Goal: Navigation & Orientation: Find specific page/section

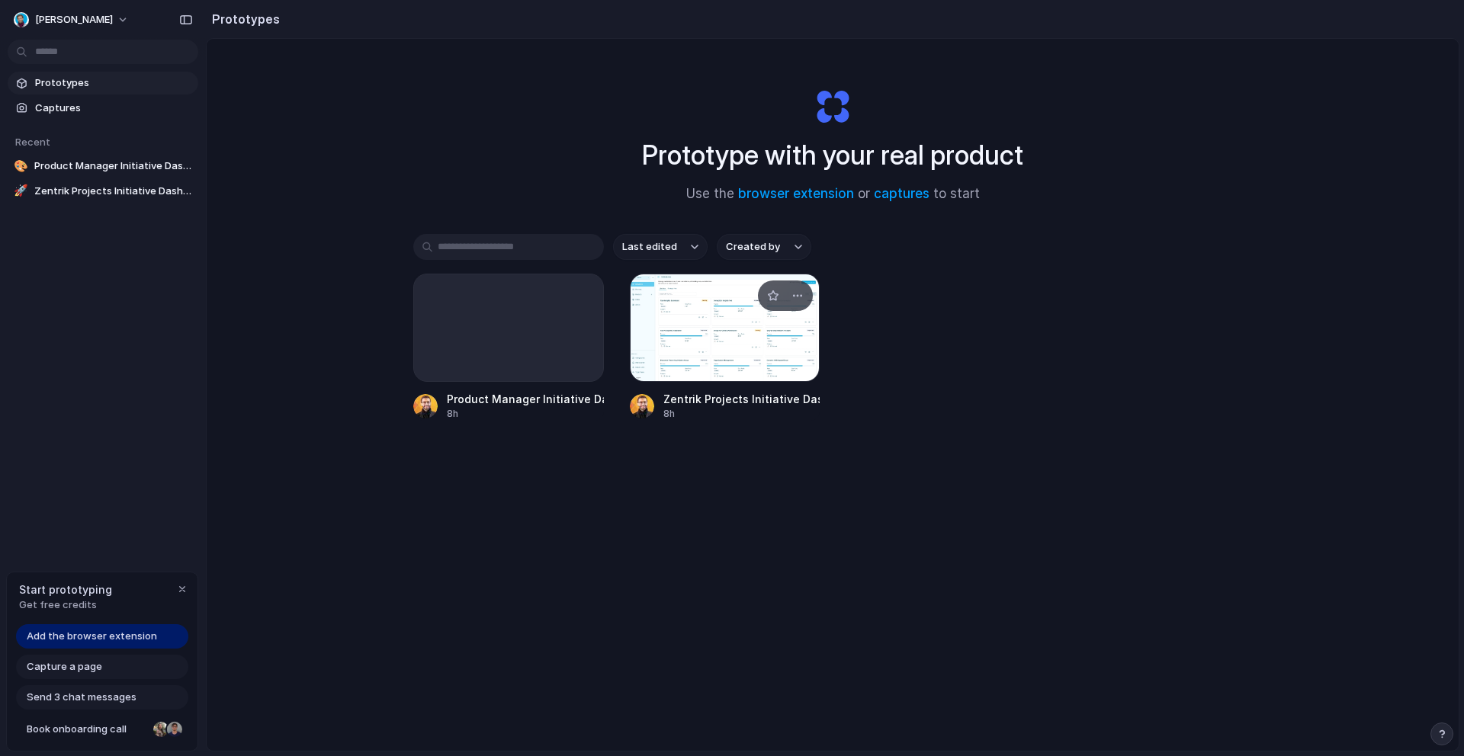
click at [707, 335] on div at bounding box center [725, 328] width 191 height 108
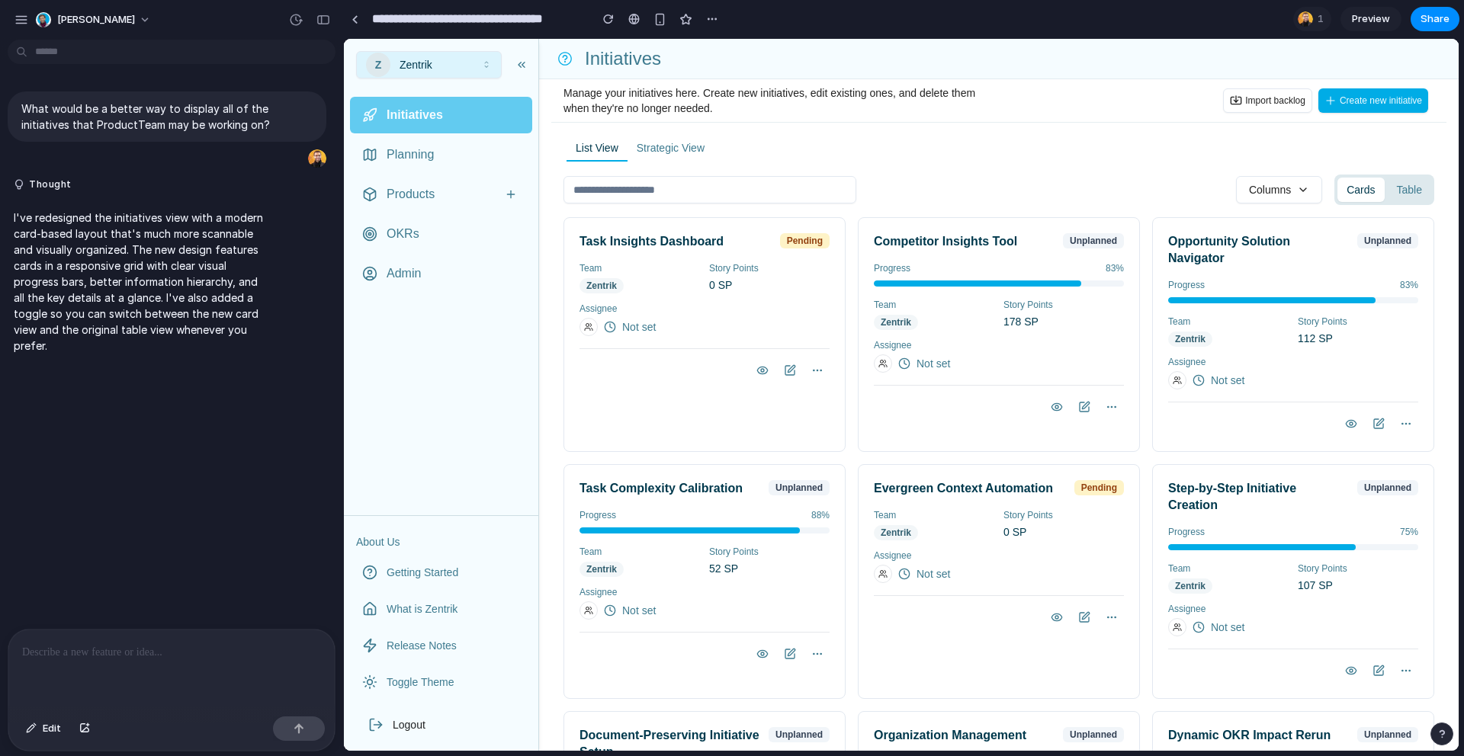
click at [893, 325] on span "Zentrik" at bounding box center [896, 322] width 30 height 12
click at [1057, 409] on icon at bounding box center [1057, 407] width 12 height 12
click at [1078, 408] on icon at bounding box center [1084, 407] width 12 height 12
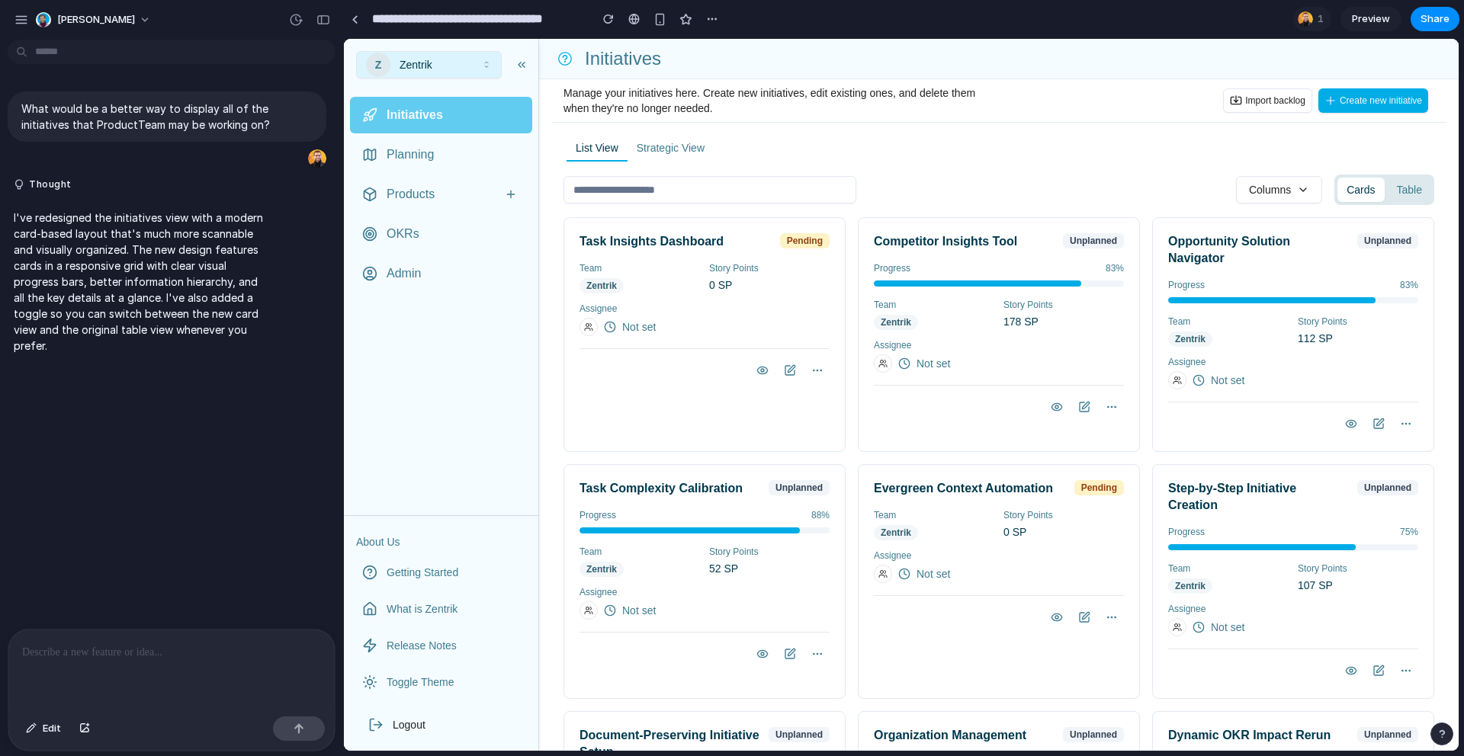
click at [1078, 408] on icon at bounding box center [1084, 407] width 12 height 12
click at [1419, 183] on button "Table" at bounding box center [1408, 190] width 43 height 24
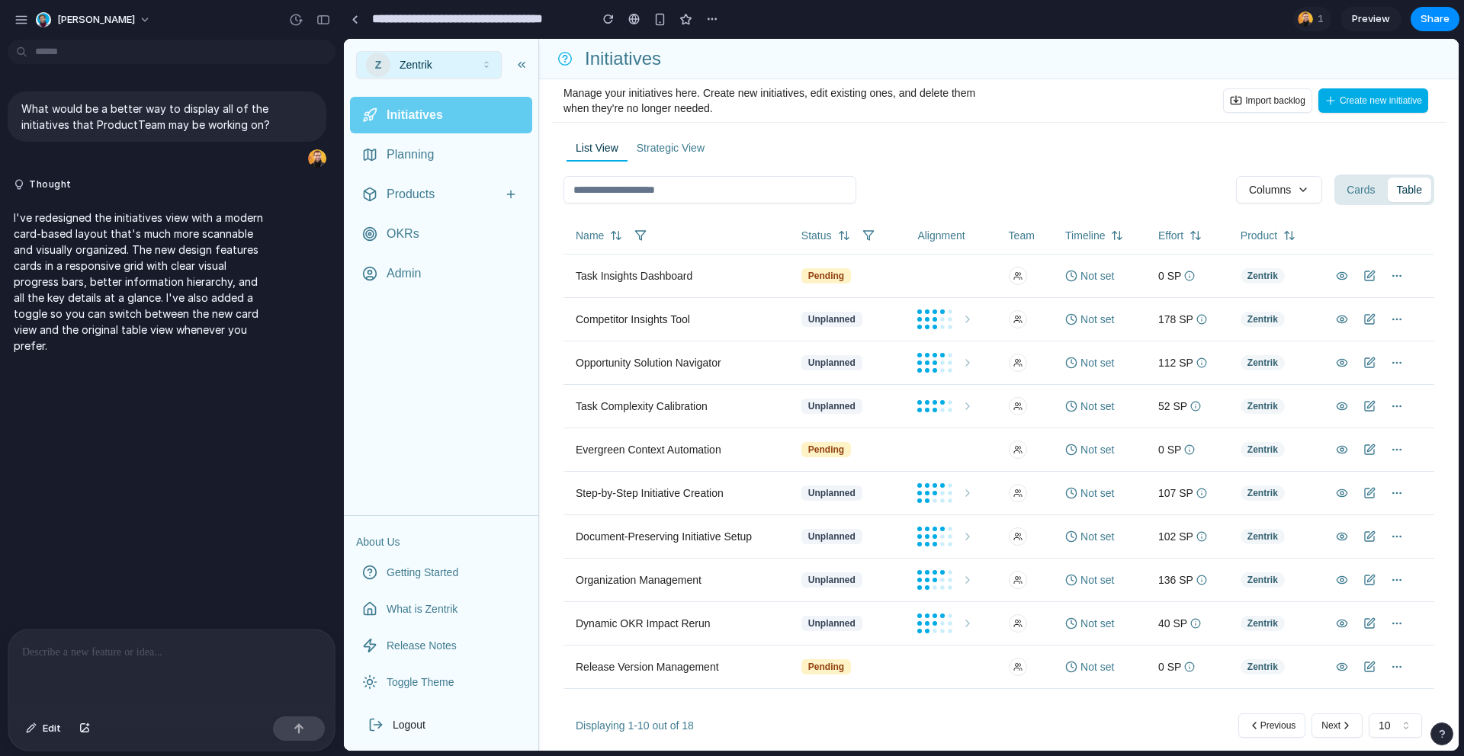
click at [1371, 184] on button "Cards" at bounding box center [1360, 190] width 47 height 24
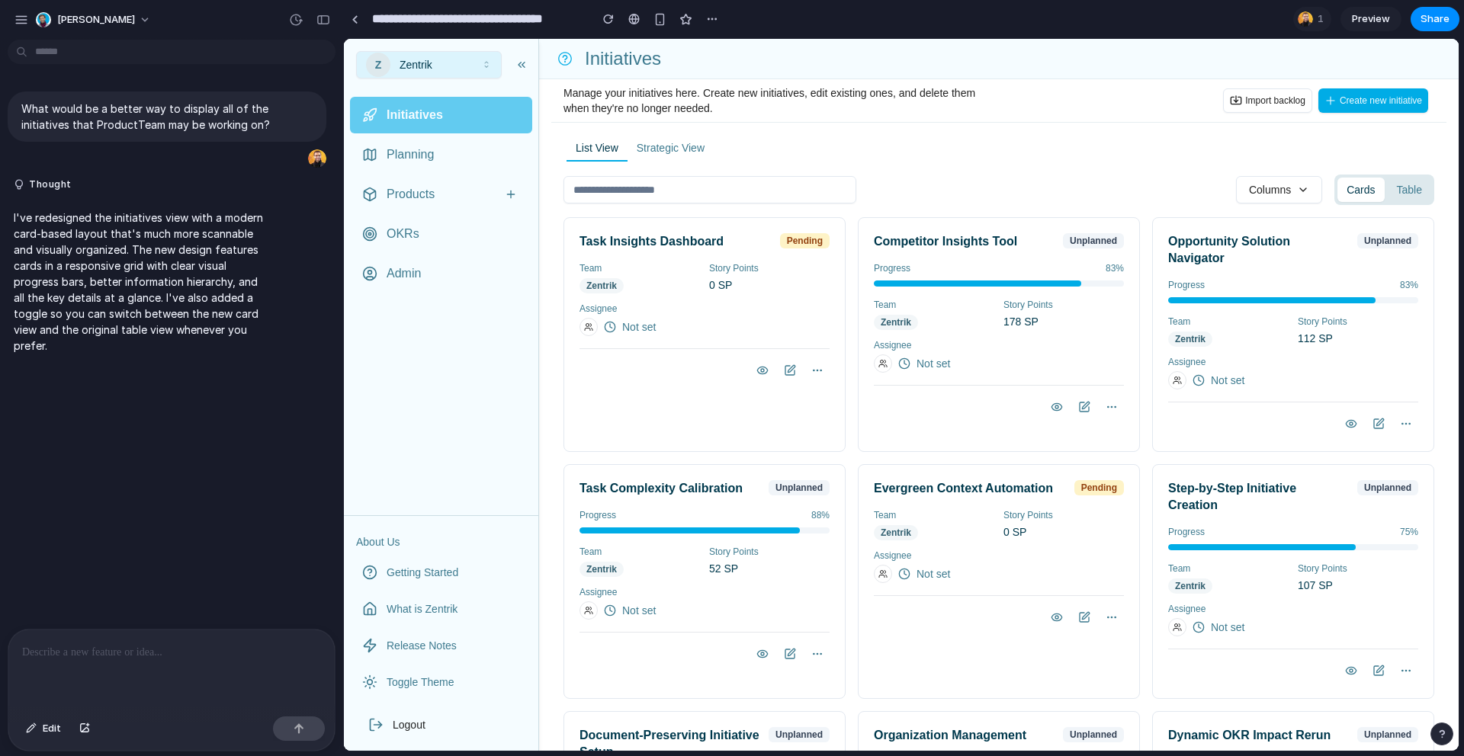
click at [1401, 187] on button "Table" at bounding box center [1408, 190] width 43 height 24
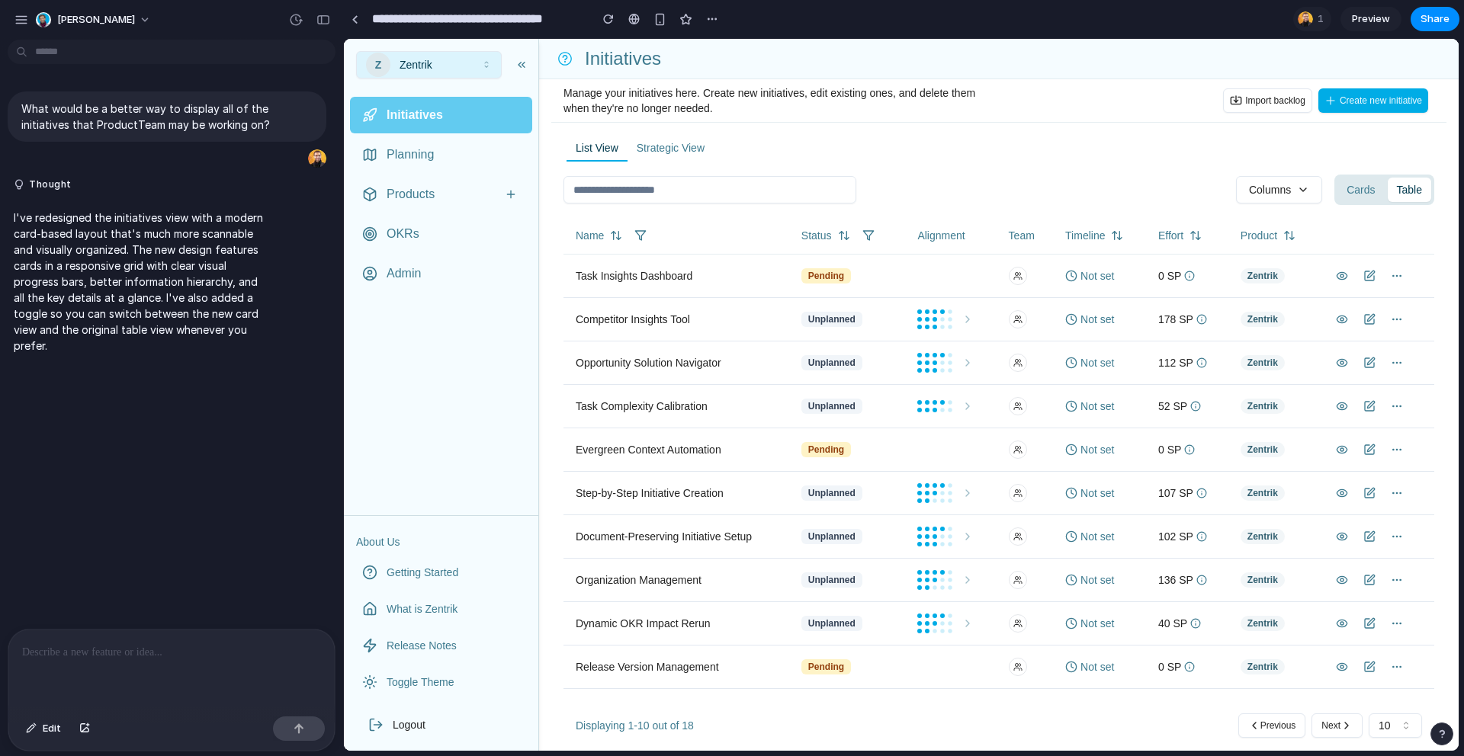
click at [1341, 184] on button "Cards" at bounding box center [1360, 190] width 47 height 24
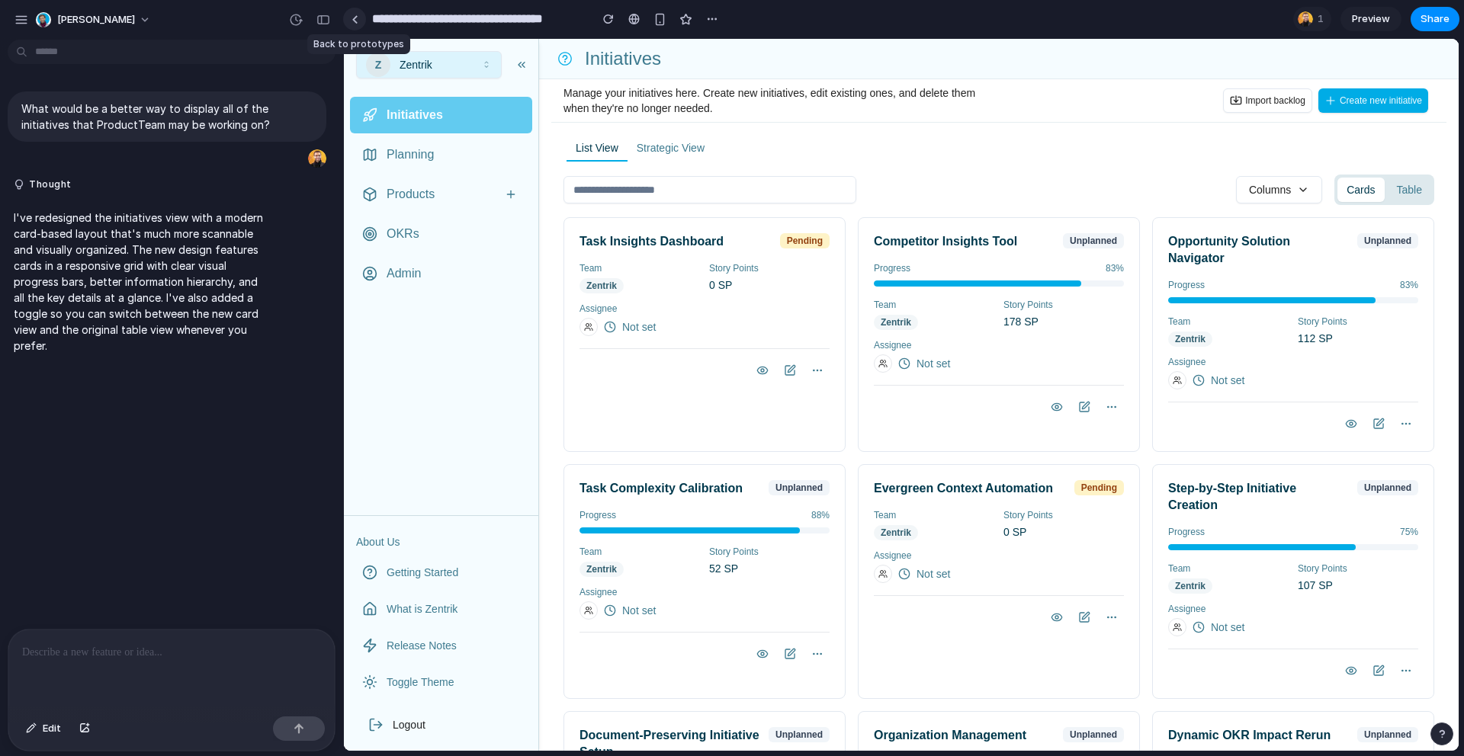
click at [361, 16] on link at bounding box center [354, 19] width 23 height 23
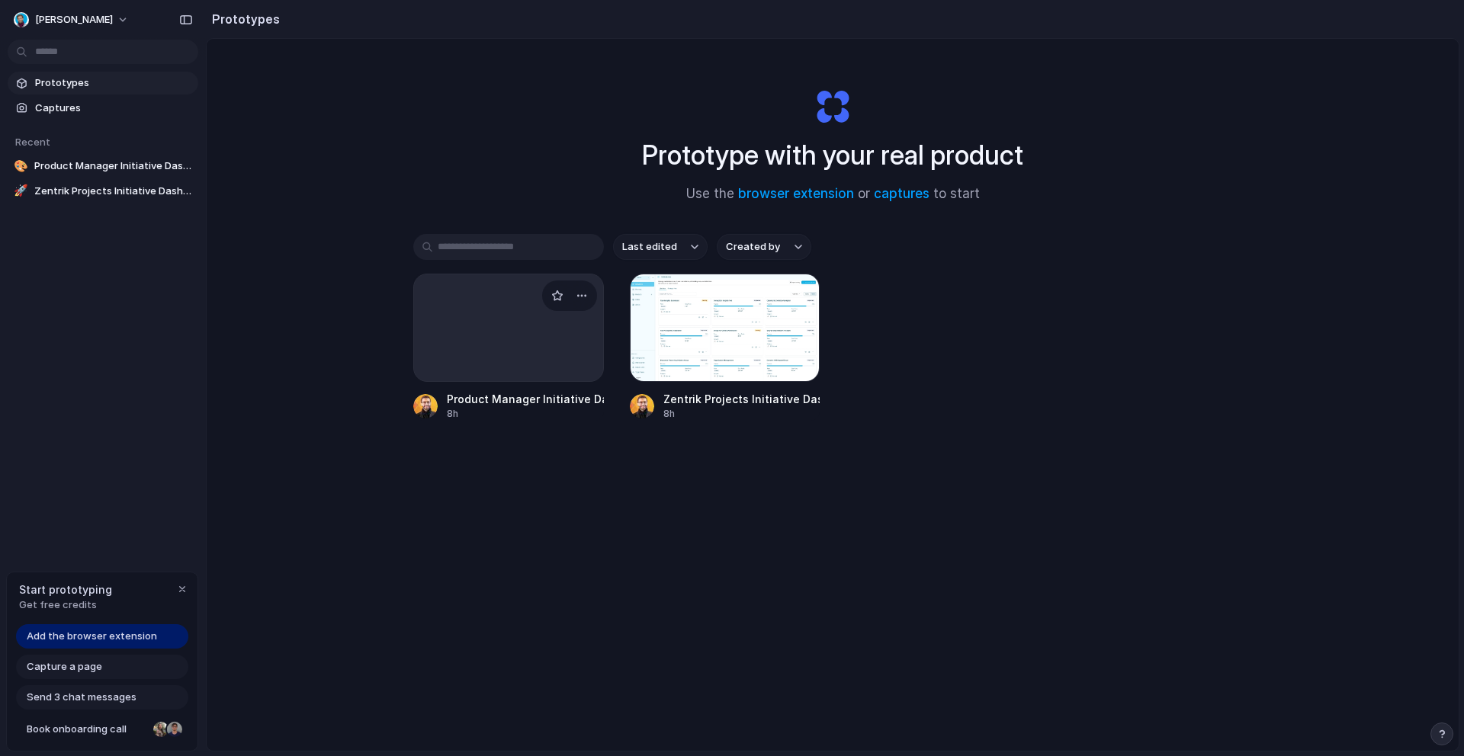
click at [508, 348] on div at bounding box center [508, 328] width 191 height 108
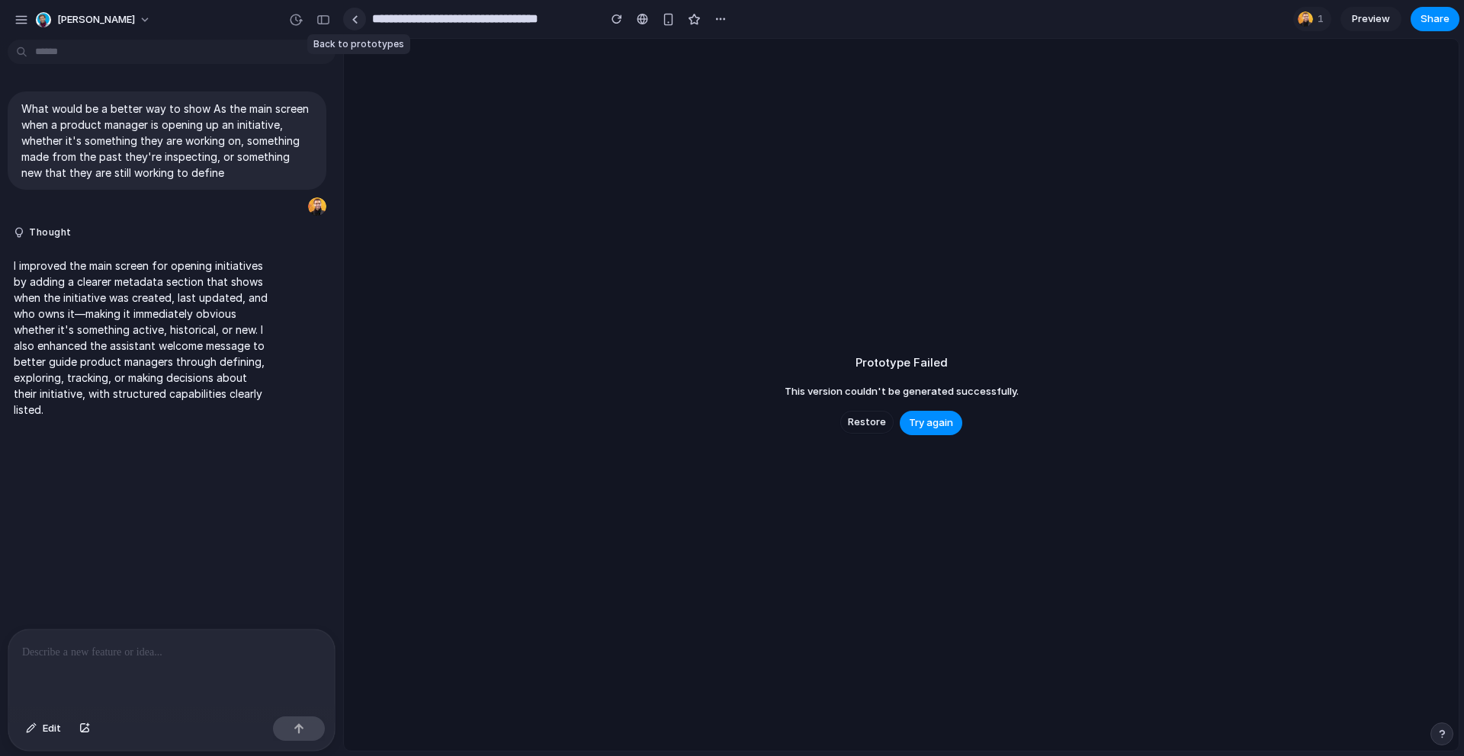
click at [358, 20] on div at bounding box center [354, 19] width 7 height 8
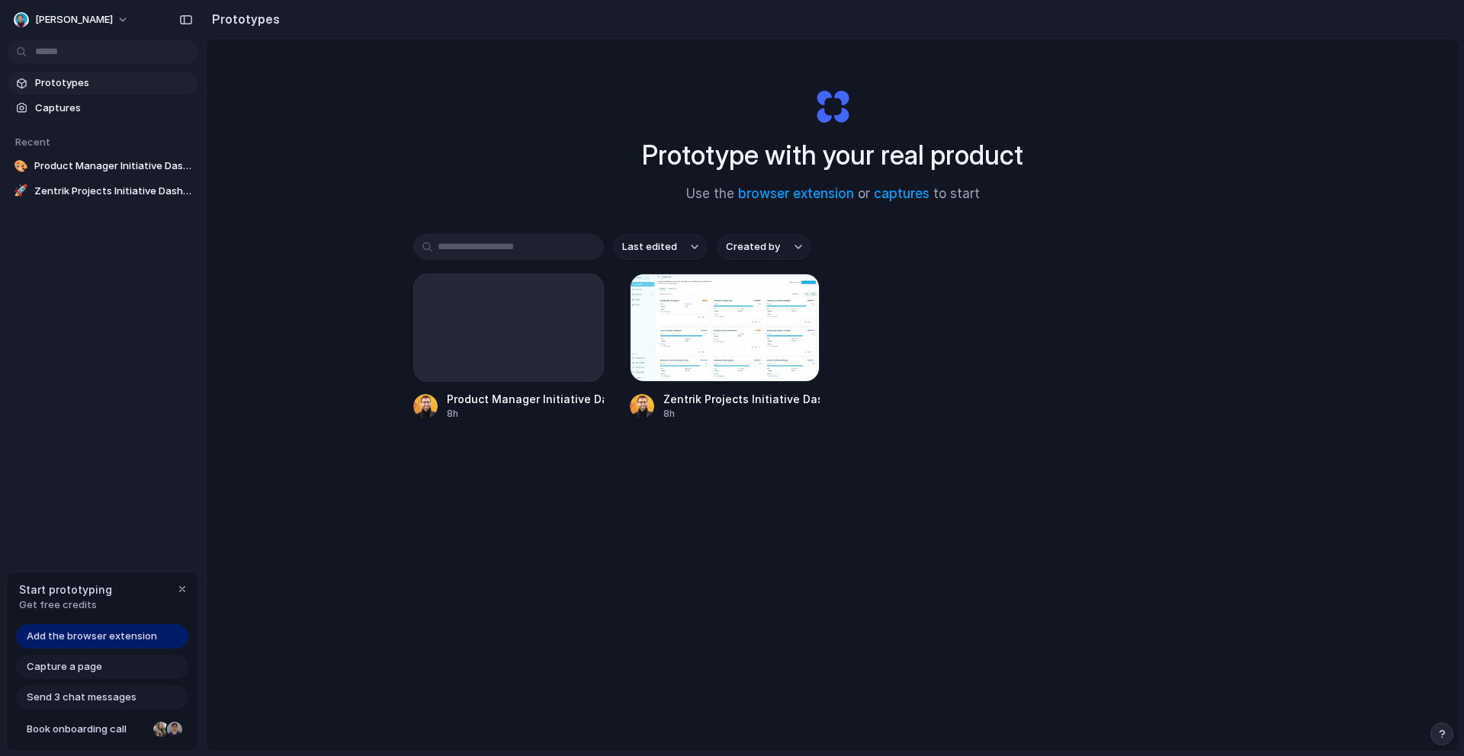
click at [104, 88] on span "Prototypes" at bounding box center [113, 82] width 157 height 15
click at [95, 81] on span "Prototypes" at bounding box center [113, 82] width 157 height 15
click at [101, 98] on link "Captures" at bounding box center [103, 108] width 191 height 23
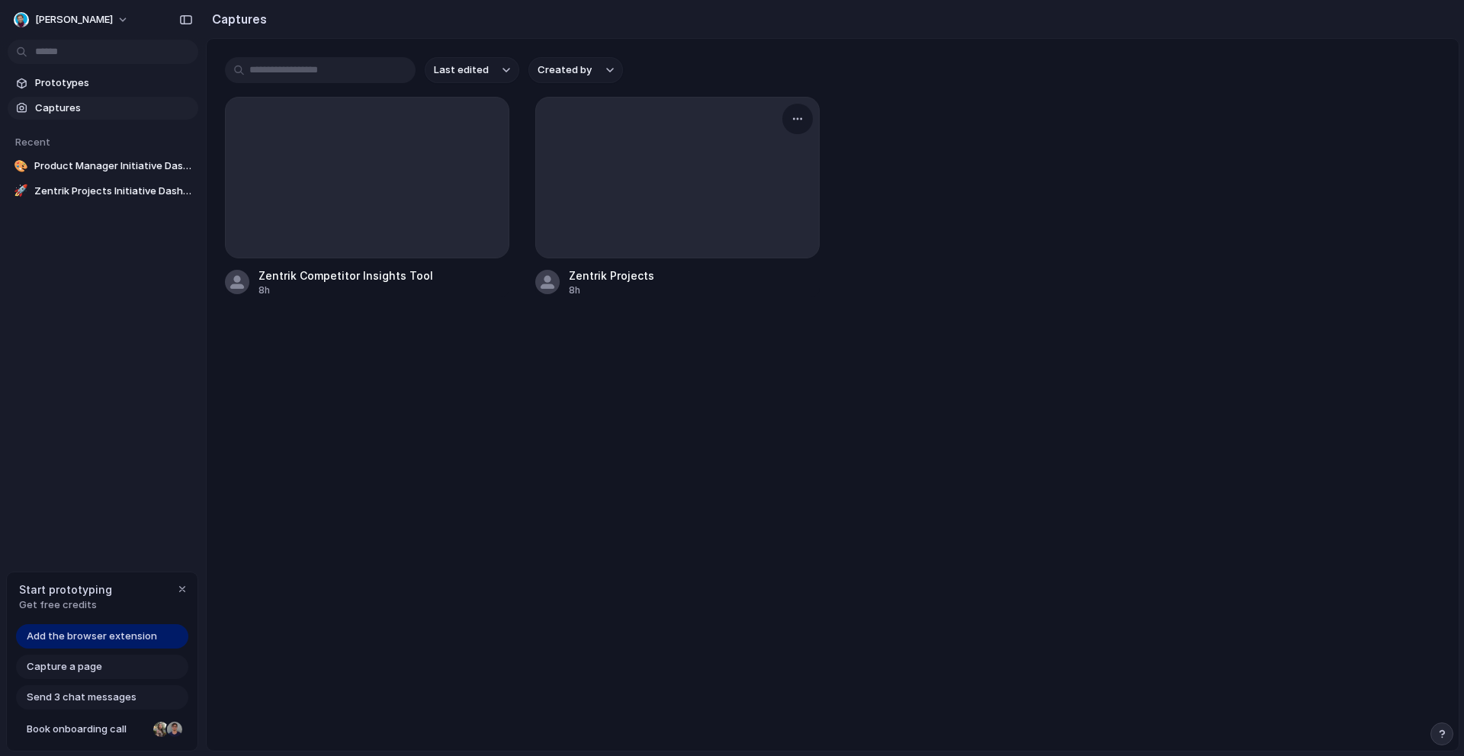
click at [716, 164] on div at bounding box center [677, 178] width 284 height 162
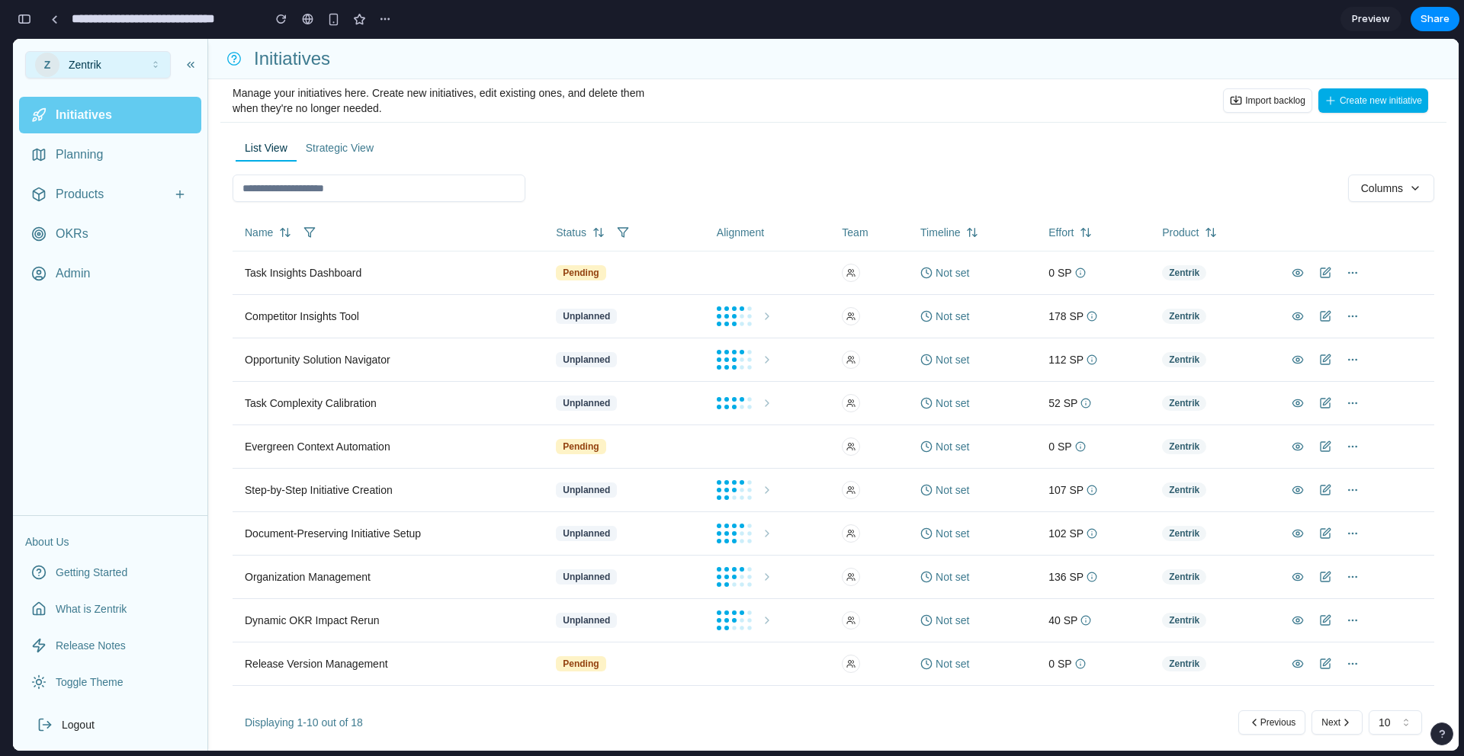
click at [482, 439] on div "Evergreen Context Automation" at bounding box center [388, 446] width 287 height 15
click at [369, 453] on div "Evergreen Context Automation" at bounding box center [388, 446] width 287 height 15
click at [369, 445] on div "Evergreen Context Automation" at bounding box center [388, 446] width 287 height 15
click at [369, 414] on td "Task Complexity Calibration" at bounding box center [388, 402] width 311 height 43
click at [372, 402] on div "Task Complexity Calibration" at bounding box center [388, 403] width 287 height 15
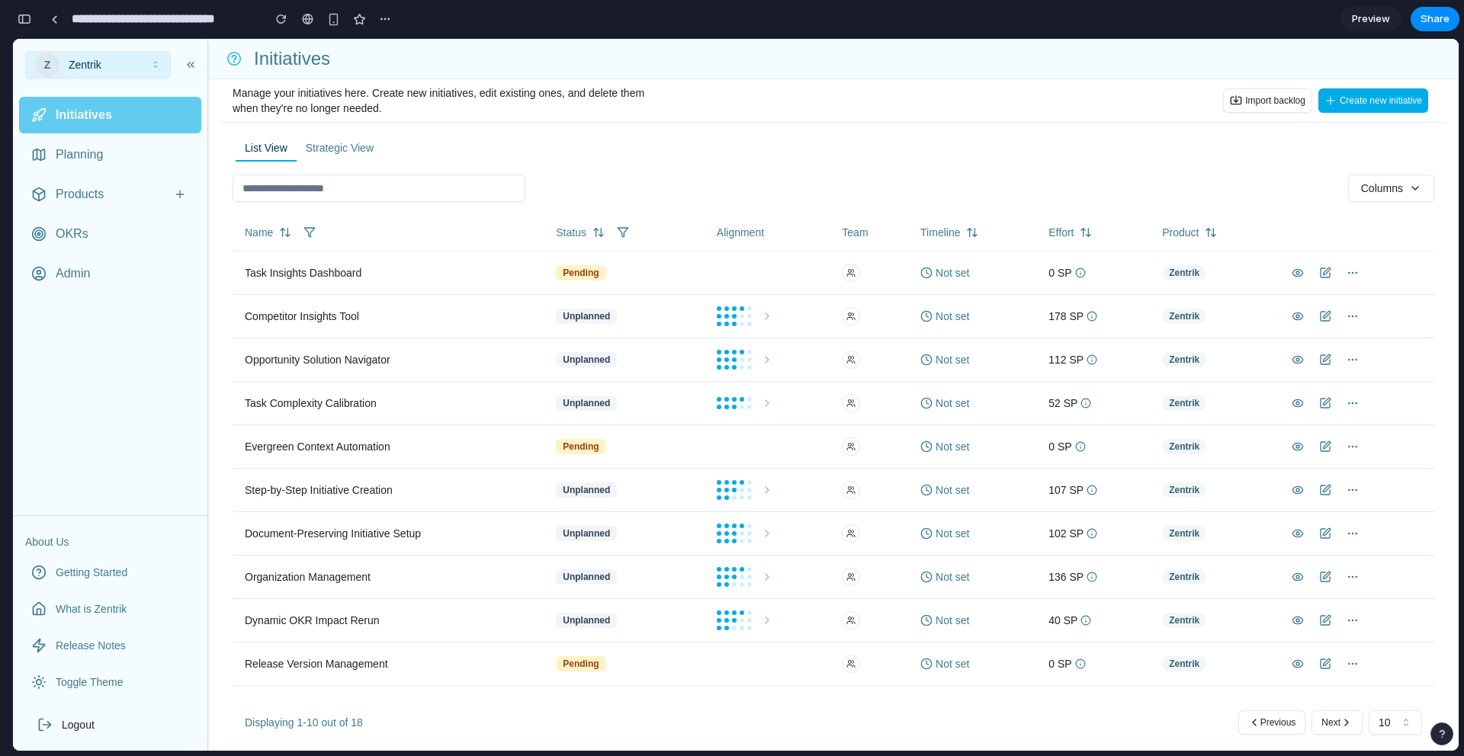
click at [589, 402] on div "Unplanned" at bounding box center [586, 403] width 61 height 15
click at [736, 402] on div at bounding box center [734, 403] width 35 height 12
click at [274, 14] on button "button" at bounding box center [281, 19] width 23 height 23
click at [58, 16] on link at bounding box center [54, 19] width 23 height 23
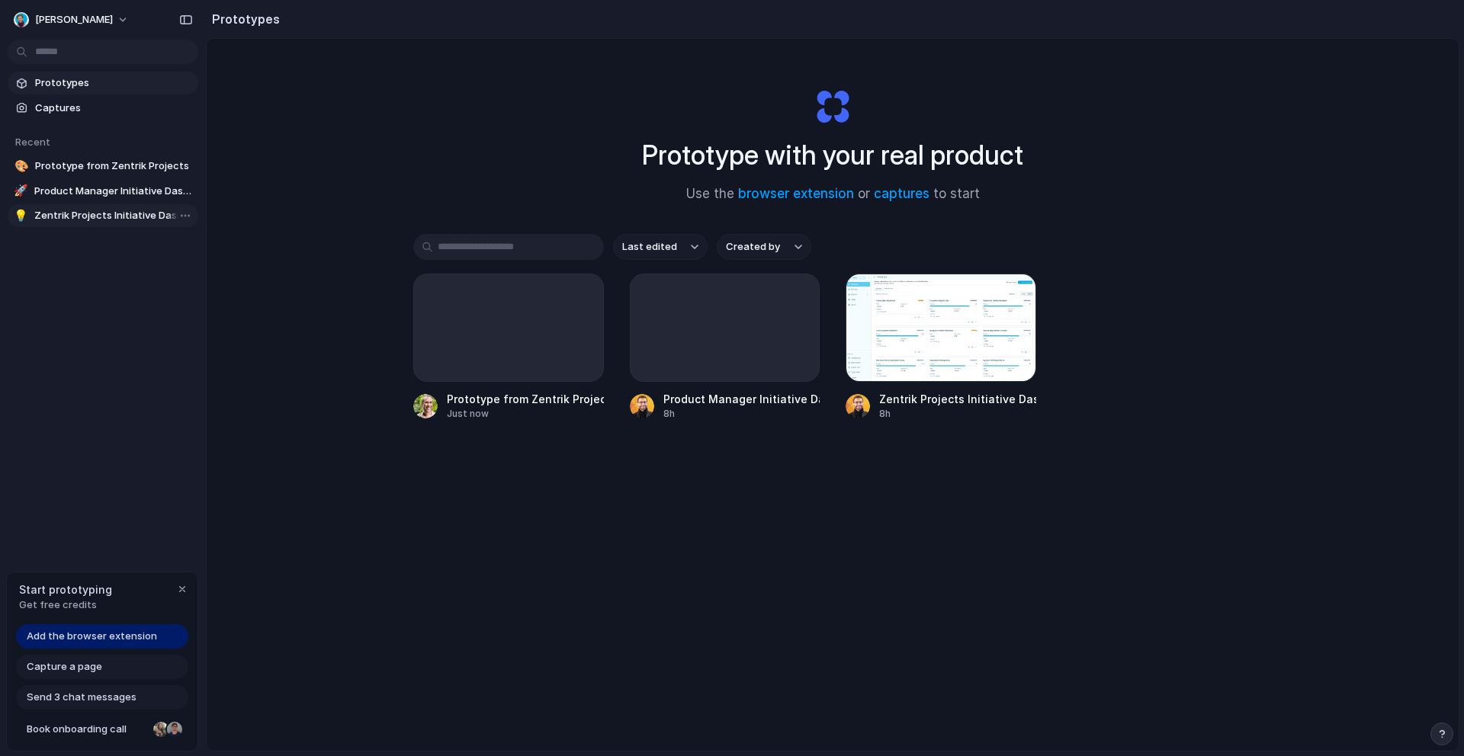
click at [104, 217] on span "Zentrik Projects Initiative Dashboard" at bounding box center [113, 215] width 158 height 15
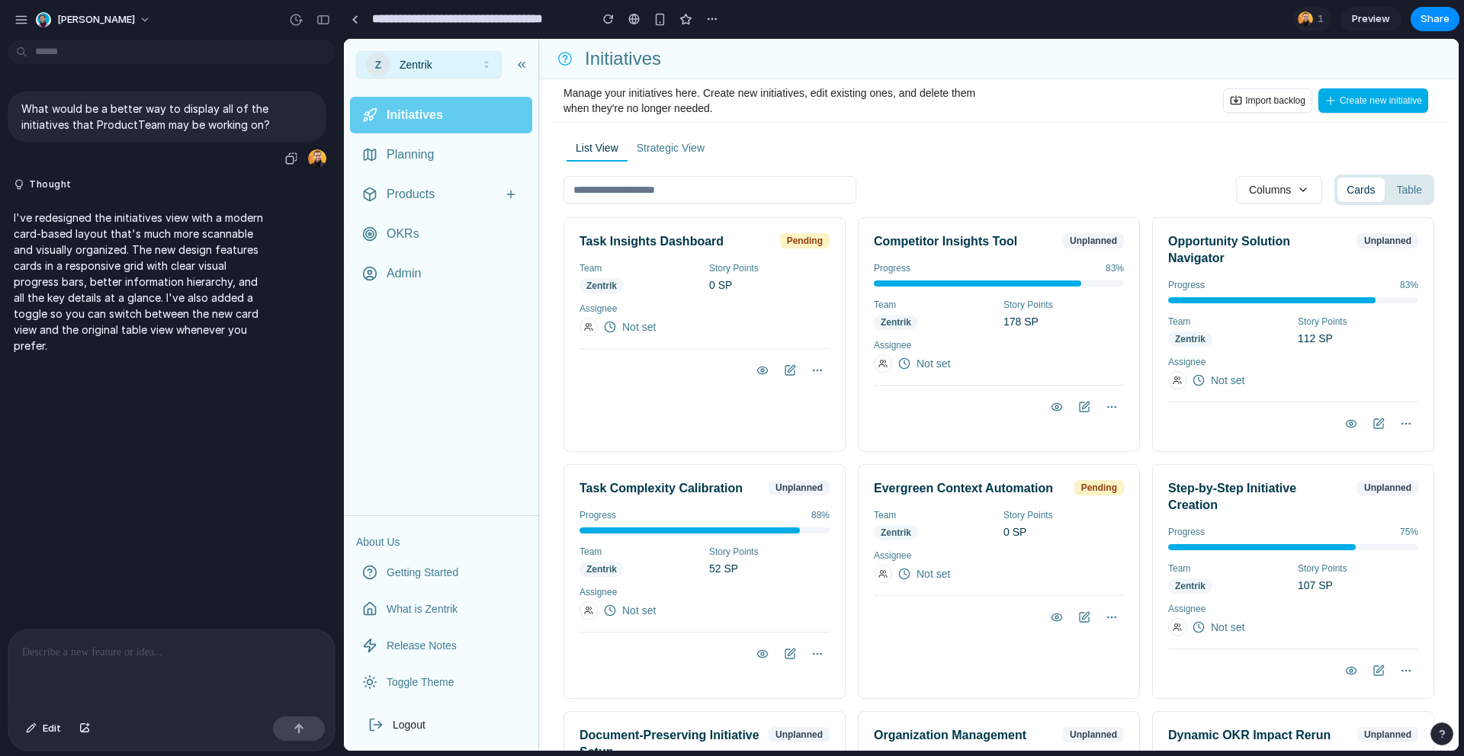
click at [177, 120] on p "What would be a better way to display all of the initiatives that ProductTeam m…" at bounding box center [166, 117] width 291 height 32
click at [176, 120] on p "What would be a better way to display all of the initiatives that ProductTeam m…" at bounding box center [166, 117] width 291 height 32
click at [178, 121] on p "What would be a better way to display all of the initiatives that ProductTeam m…" at bounding box center [166, 117] width 291 height 32
click at [681, 153] on button "Strategic View" at bounding box center [670, 149] width 86 height 26
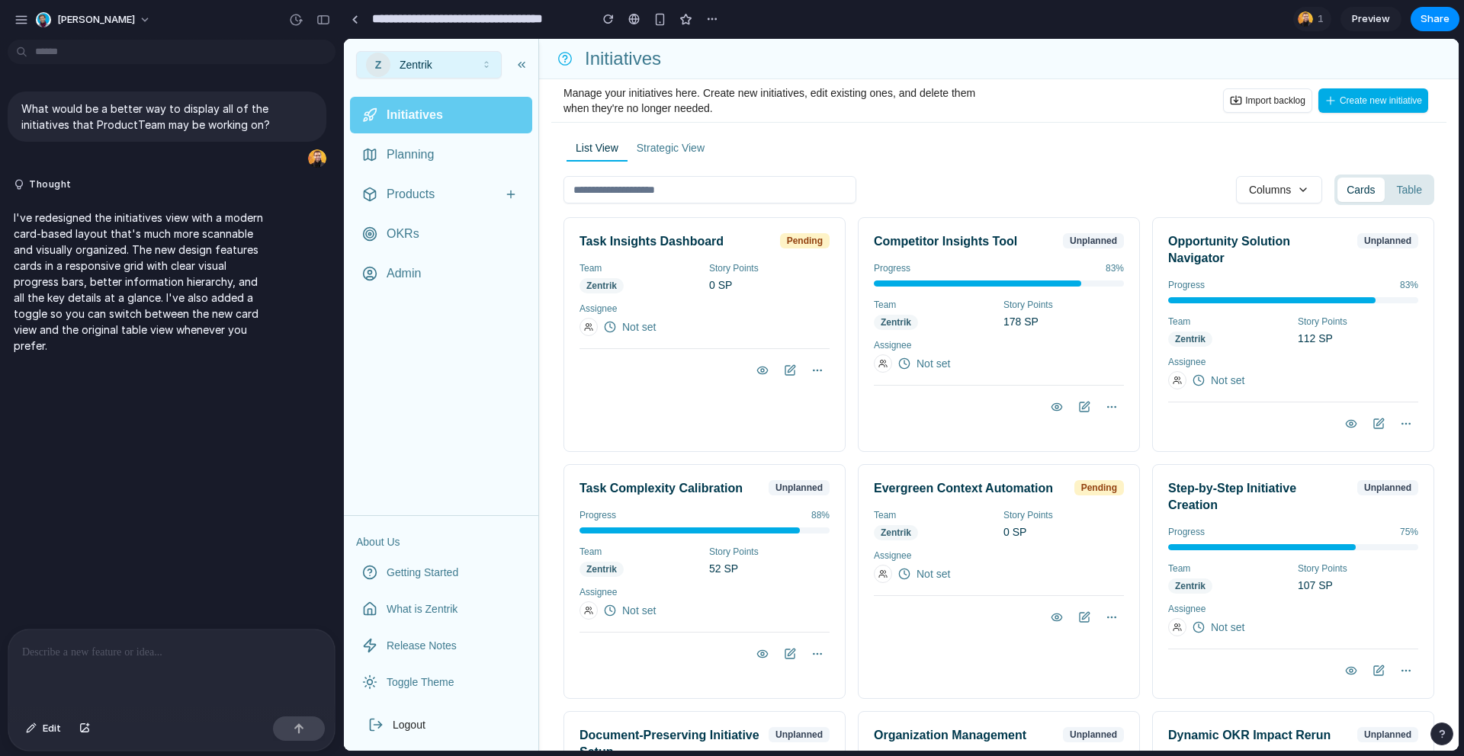
click at [681, 153] on button "Strategic View" at bounding box center [670, 149] width 86 height 26
click at [1413, 191] on button "Table" at bounding box center [1408, 190] width 43 height 24
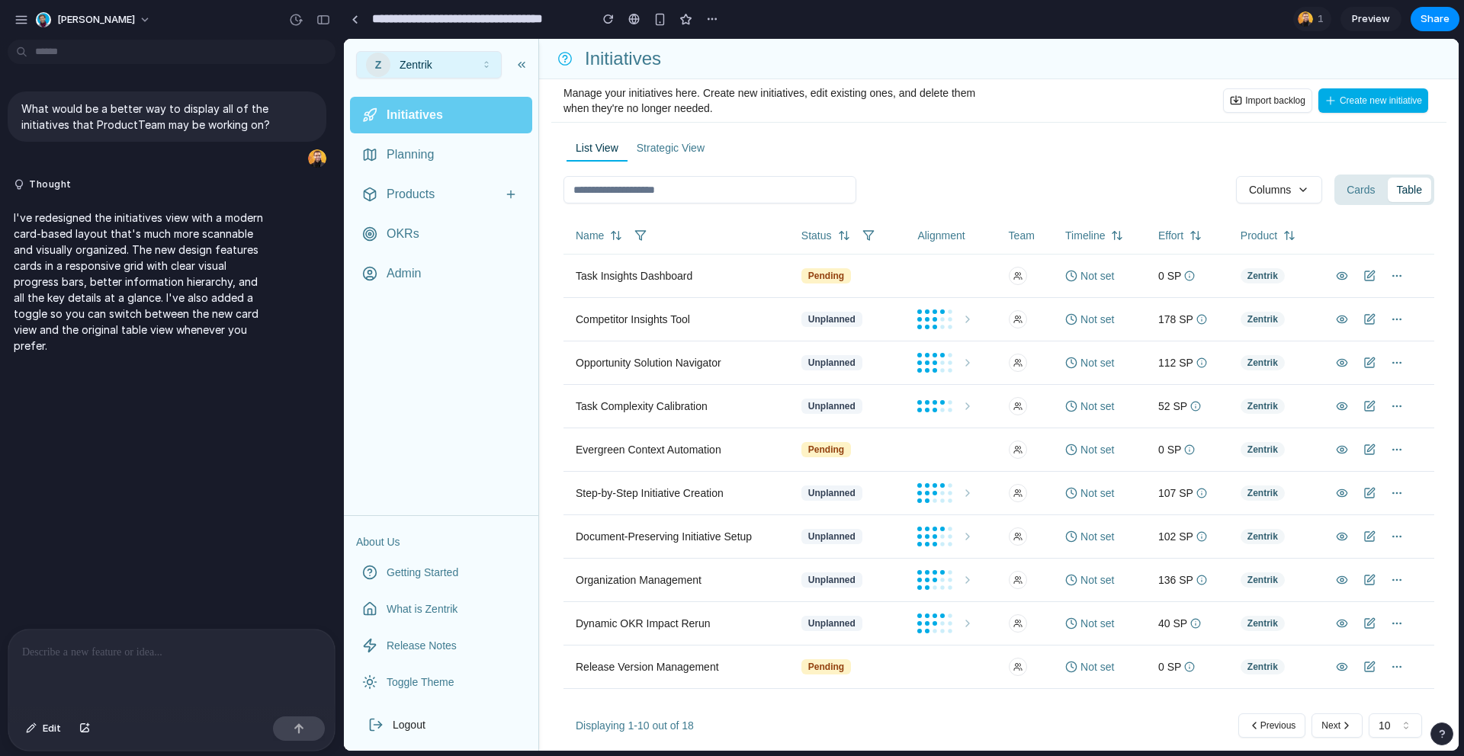
click at [1372, 188] on button "Cards" at bounding box center [1360, 190] width 47 height 24
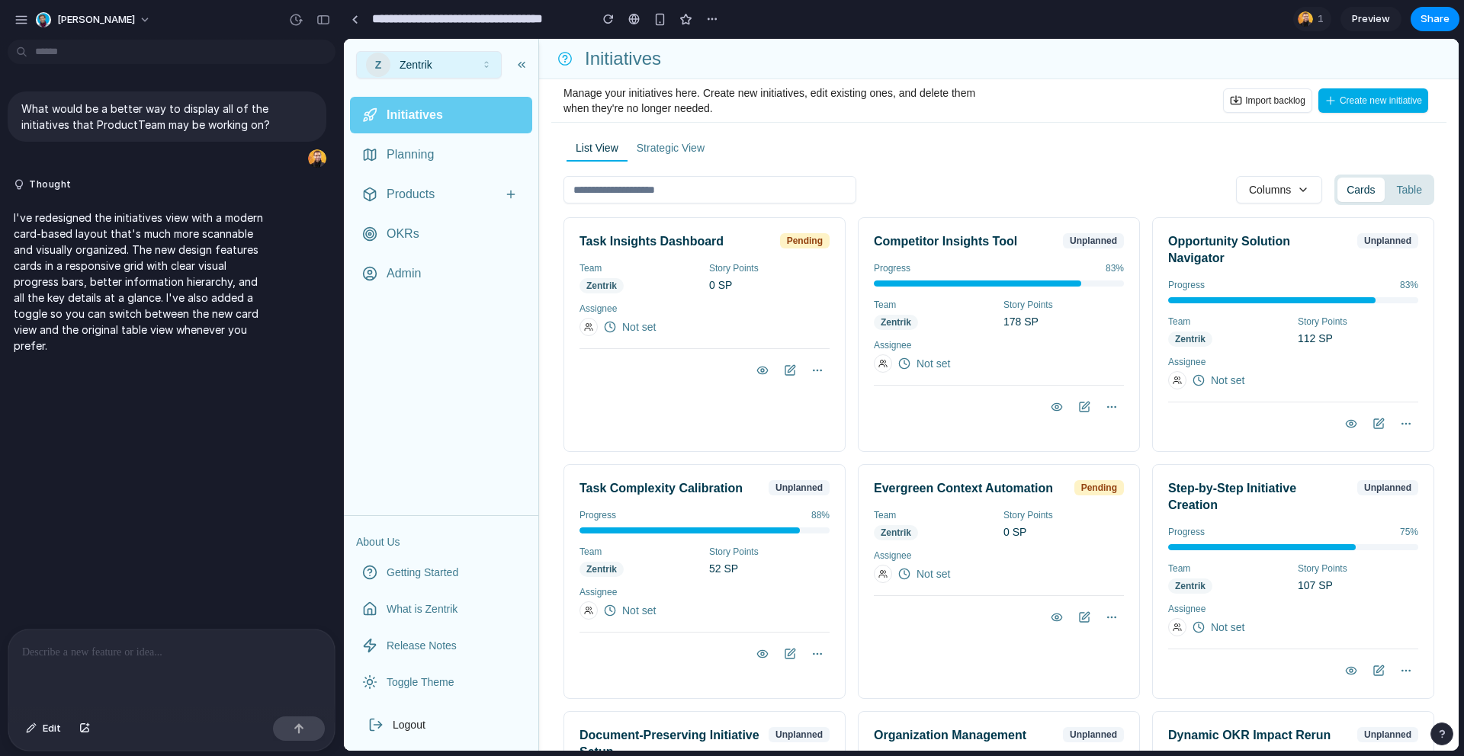
click at [1403, 188] on button "Table" at bounding box center [1408, 190] width 43 height 24
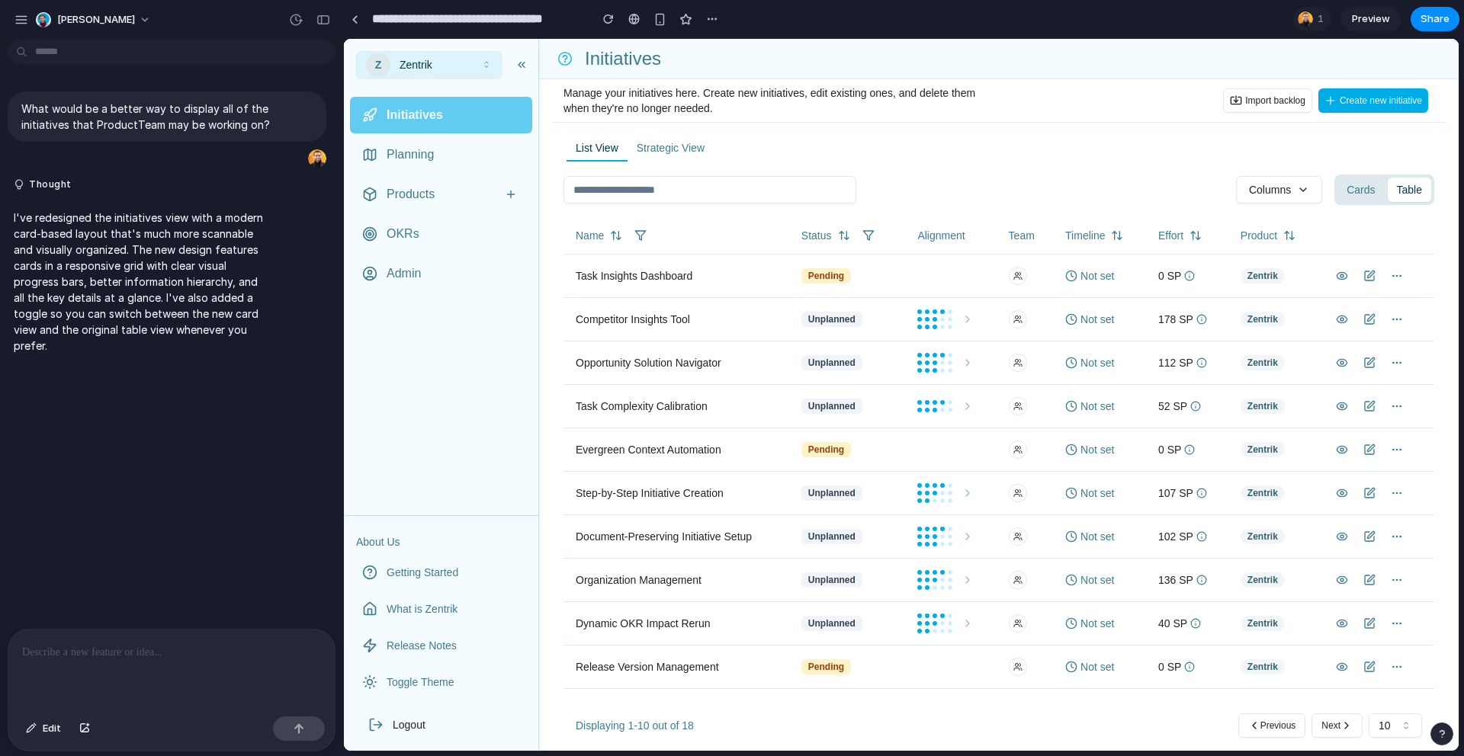
click at [1362, 187] on button "Cards" at bounding box center [1360, 190] width 47 height 24
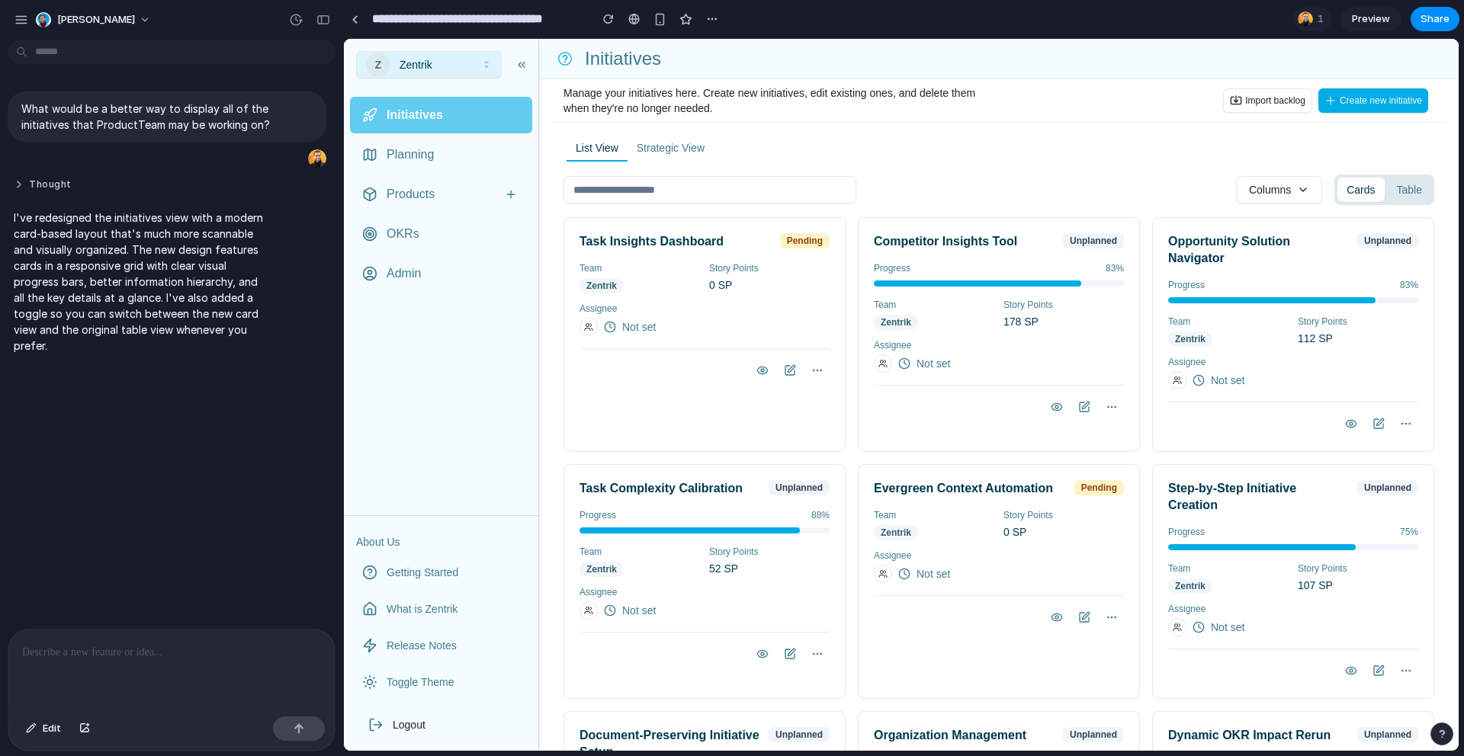
click at [47, 186] on button "Thought" at bounding box center [141, 184] width 255 height 13
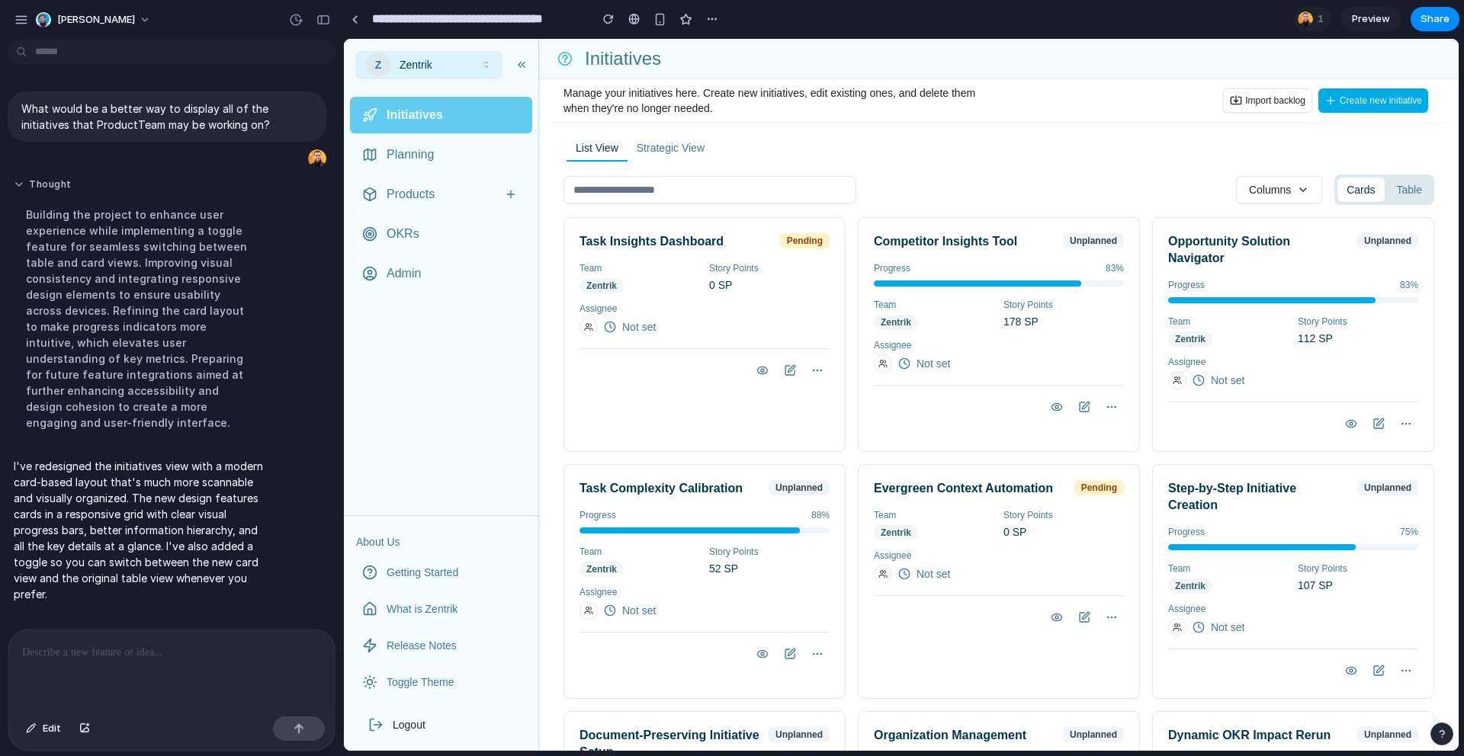
click at [47, 184] on button "Thought" at bounding box center [141, 184] width 255 height 13
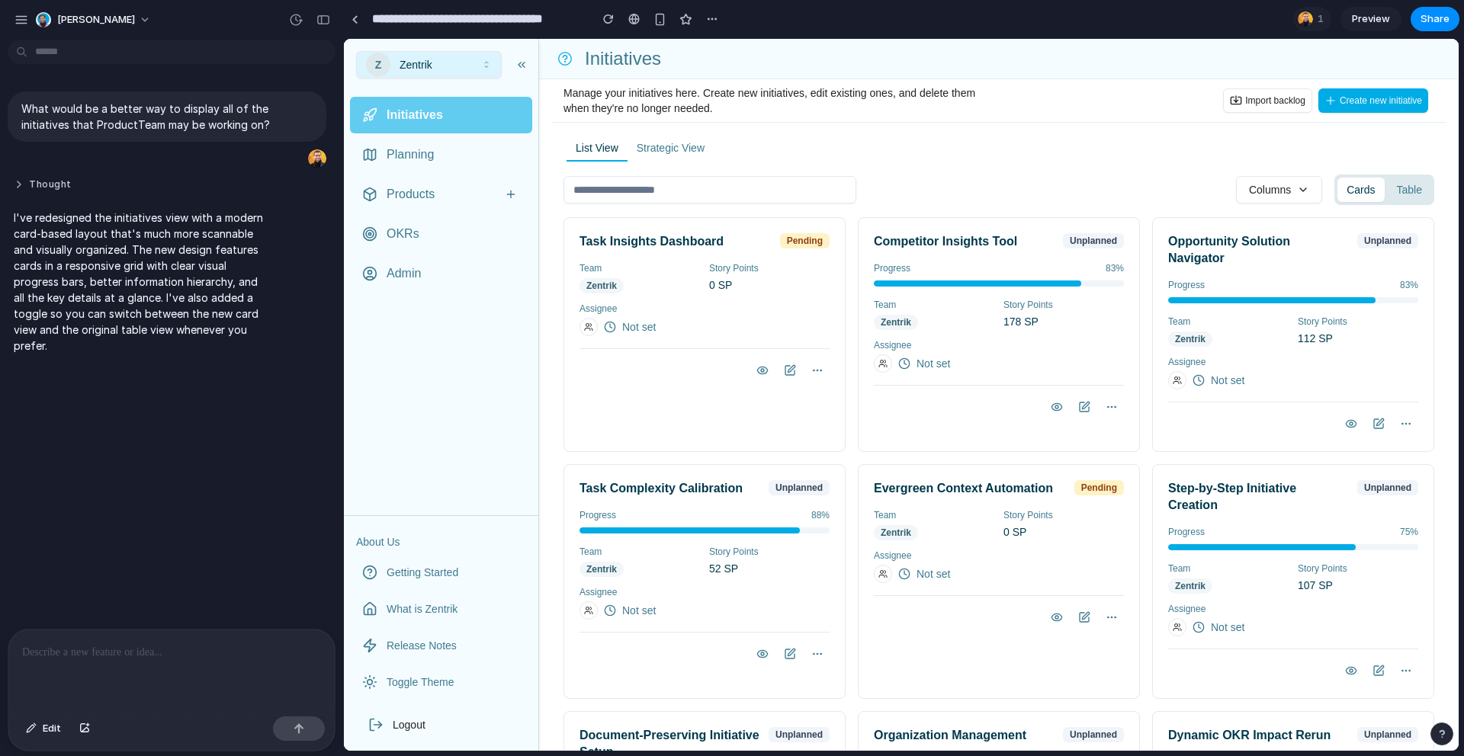
click at [47, 184] on button "Thought" at bounding box center [141, 184] width 255 height 13
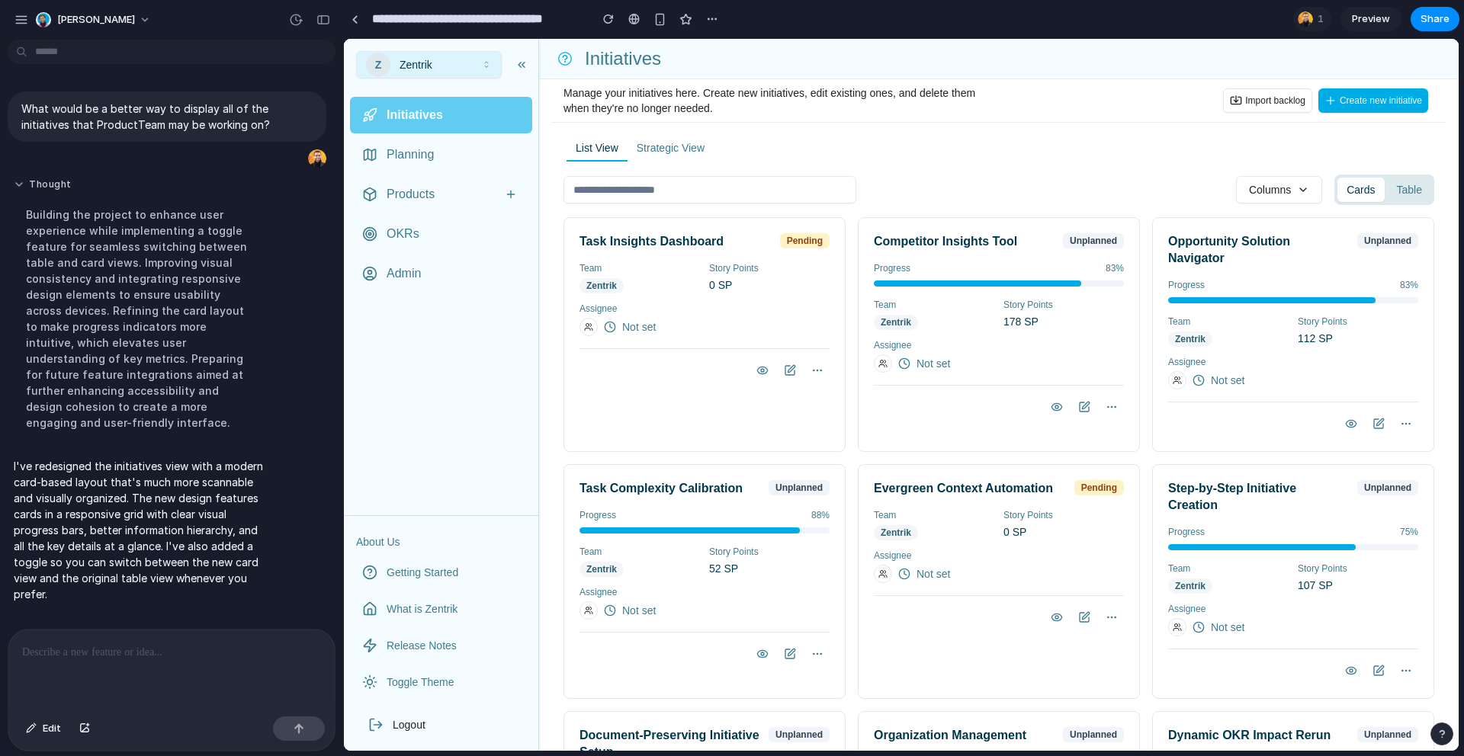
click at [47, 184] on button "Thought" at bounding box center [141, 184] width 255 height 13
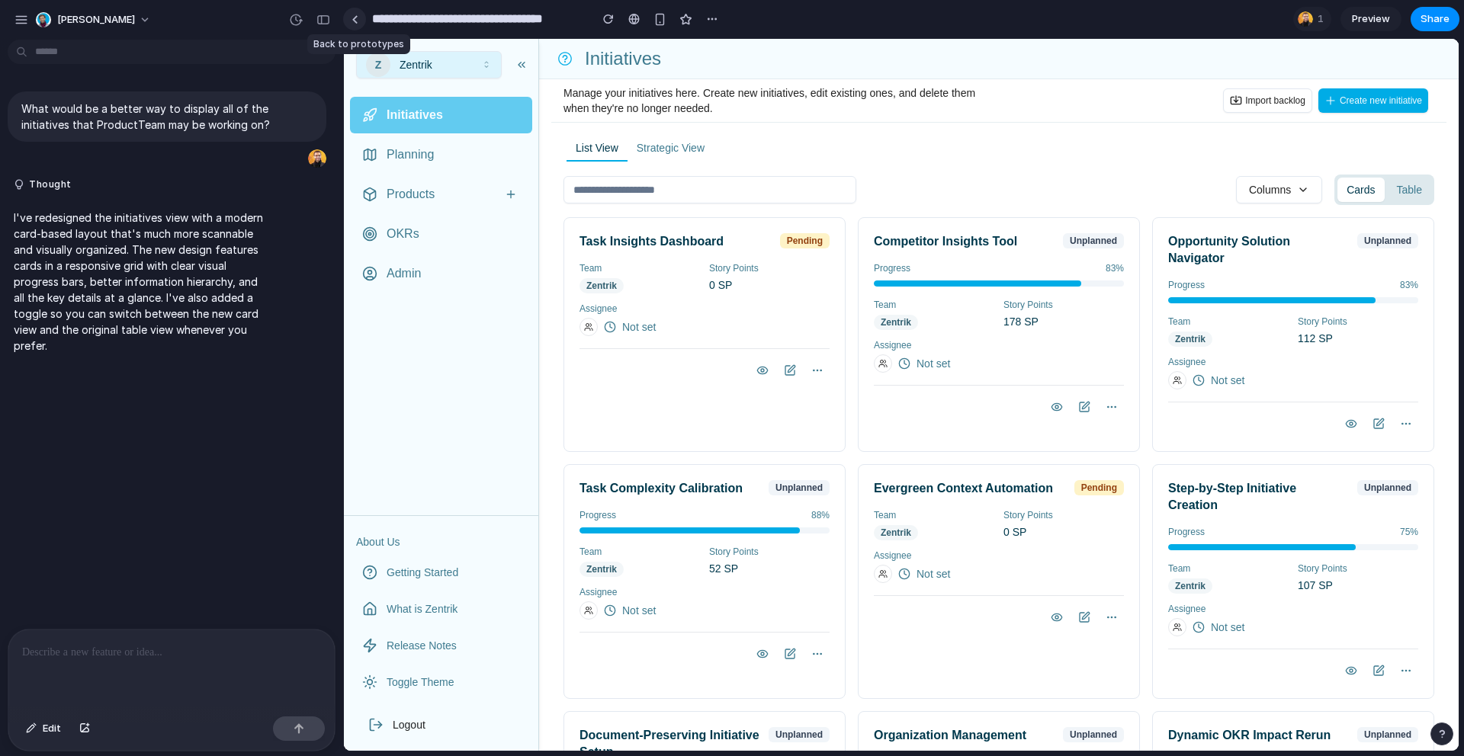
click at [354, 21] on div at bounding box center [354, 19] width 7 height 8
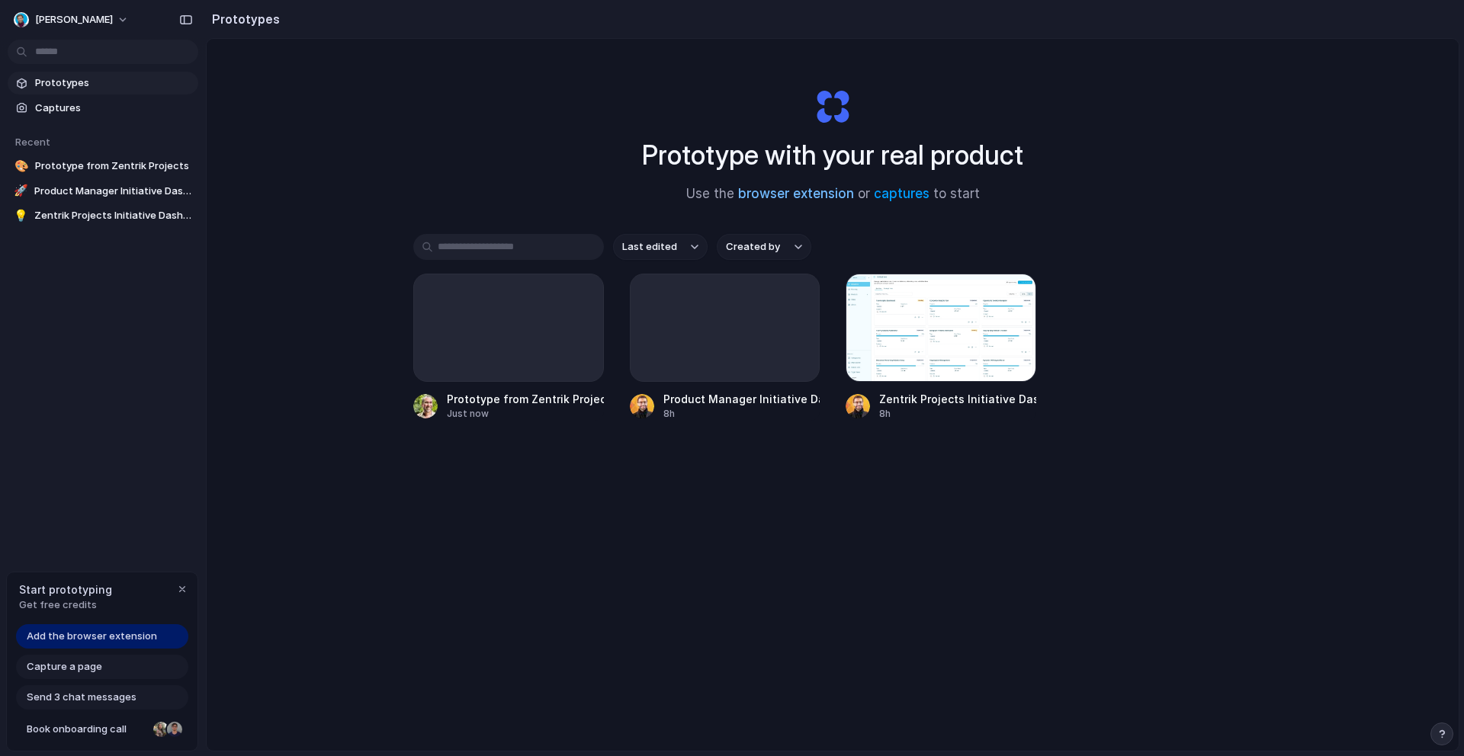
click at [828, 194] on link "browser extension" at bounding box center [796, 193] width 116 height 15
click at [909, 307] on div at bounding box center [940, 328] width 191 height 108
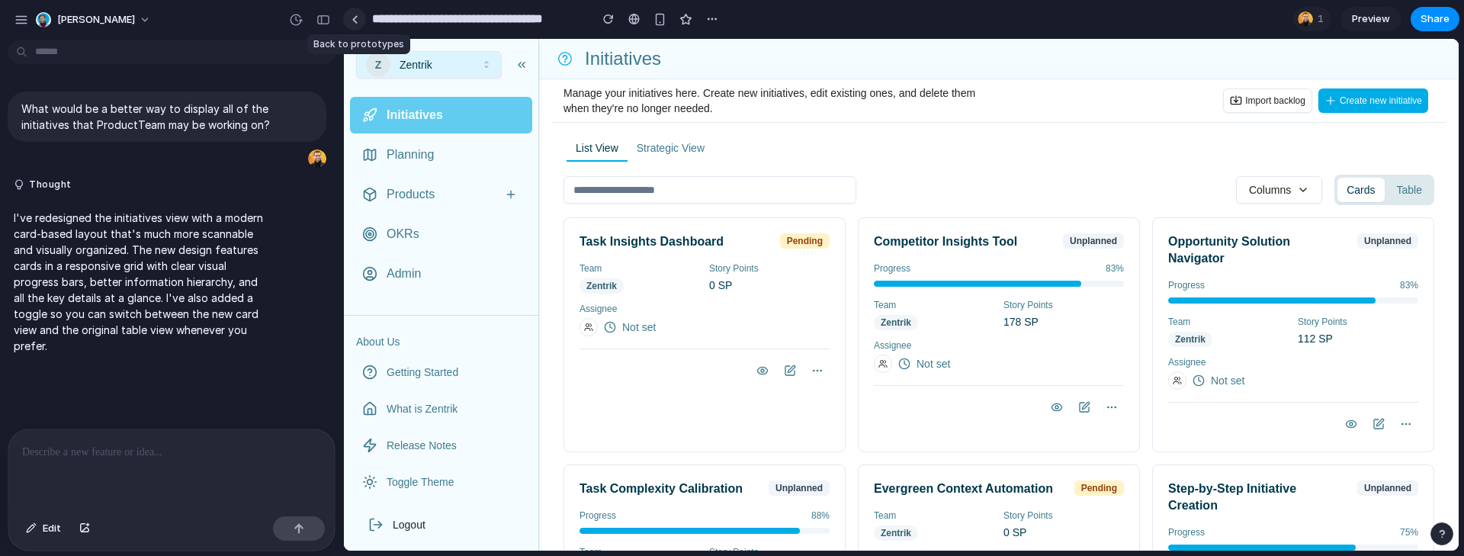
click at [353, 22] on div at bounding box center [354, 19] width 7 height 8
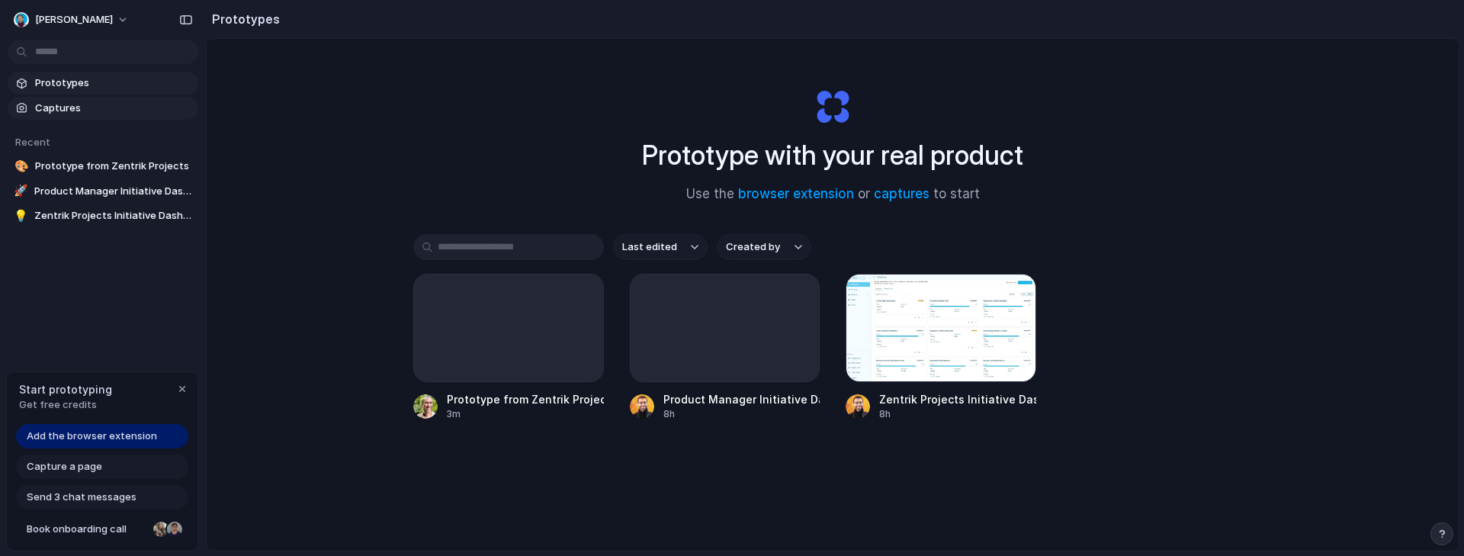
click at [104, 106] on span "Captures" at bounding box center [113, 108] width 157 height 15
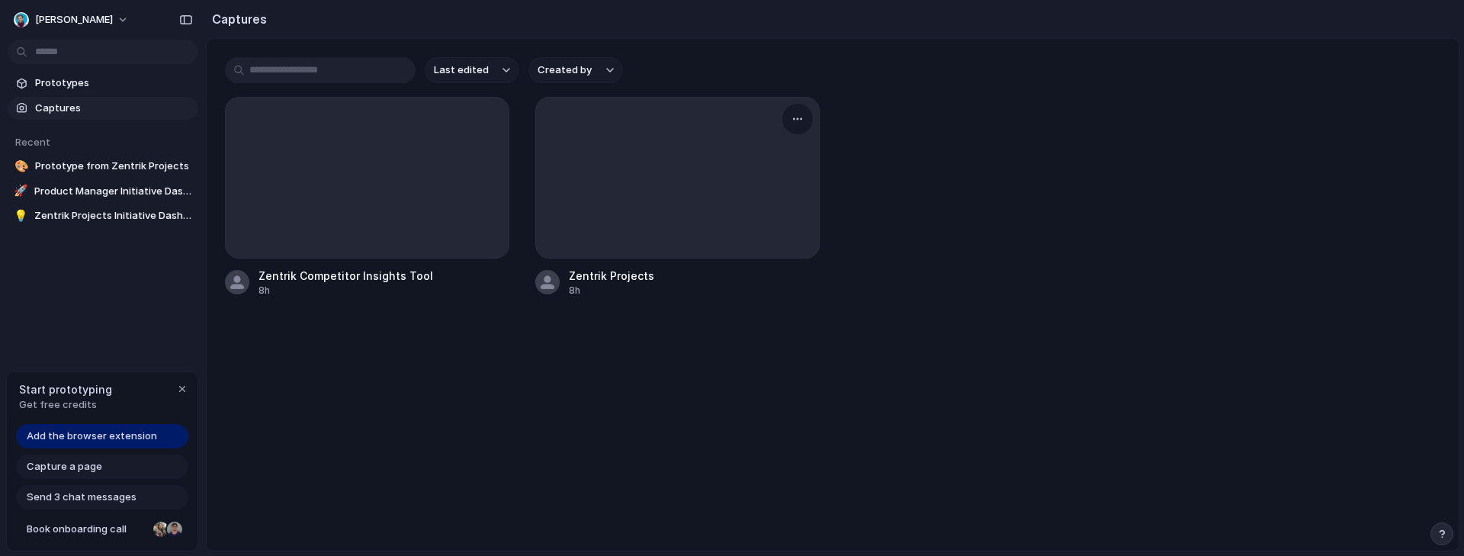
click at [728, 234] on div at bounding box center [677, 178] width 284 height 162
